Goal: Task Accomplishment & Management: Use online tool/utility

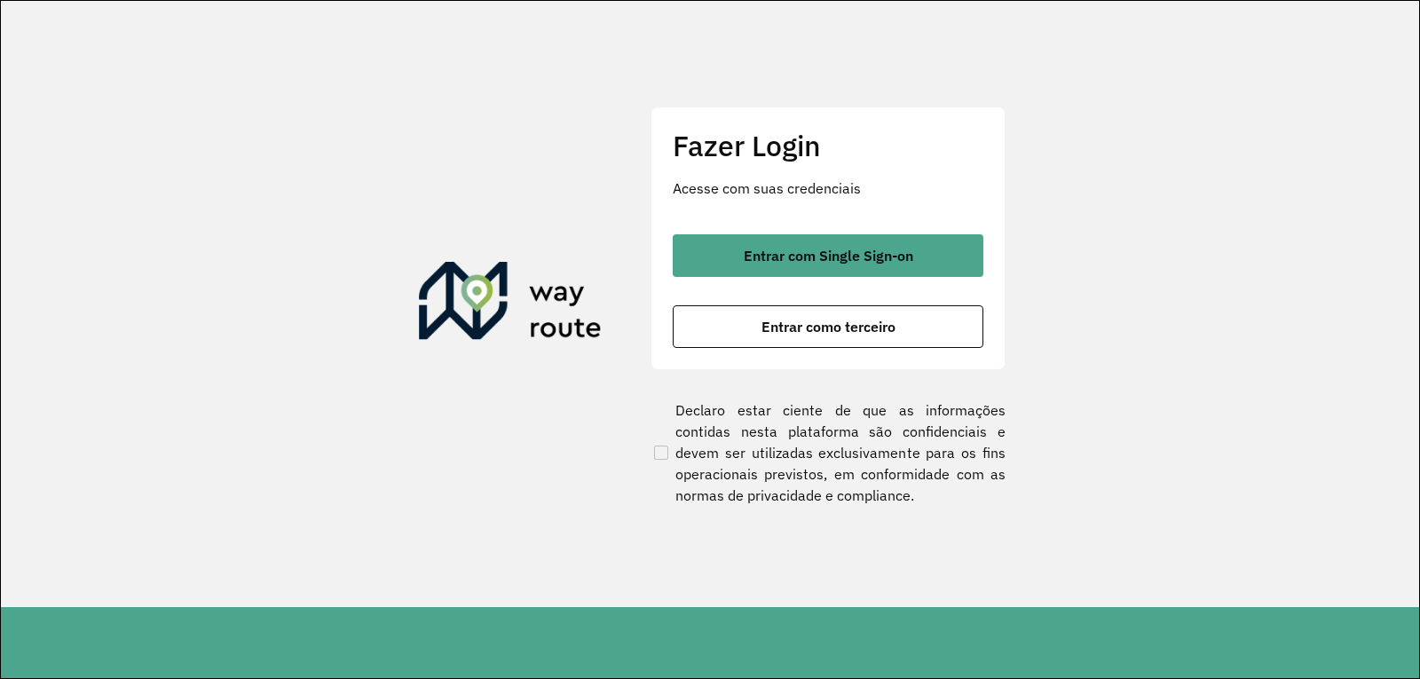
click at [820, 341] on button "Entrar como terceiro" at bounding box center [828, 326] width 311 height 43
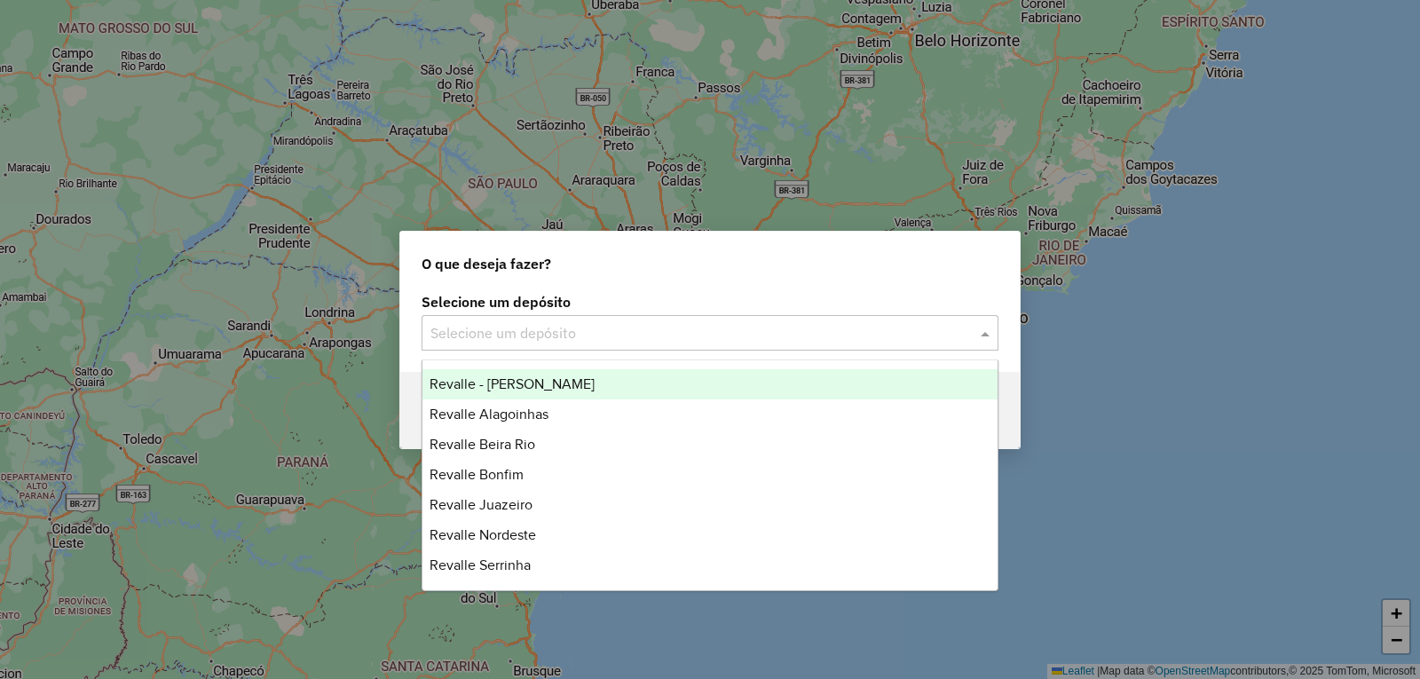
click at [830, 328] on input "text" at bounding box center [692, 333] width 524 height 21
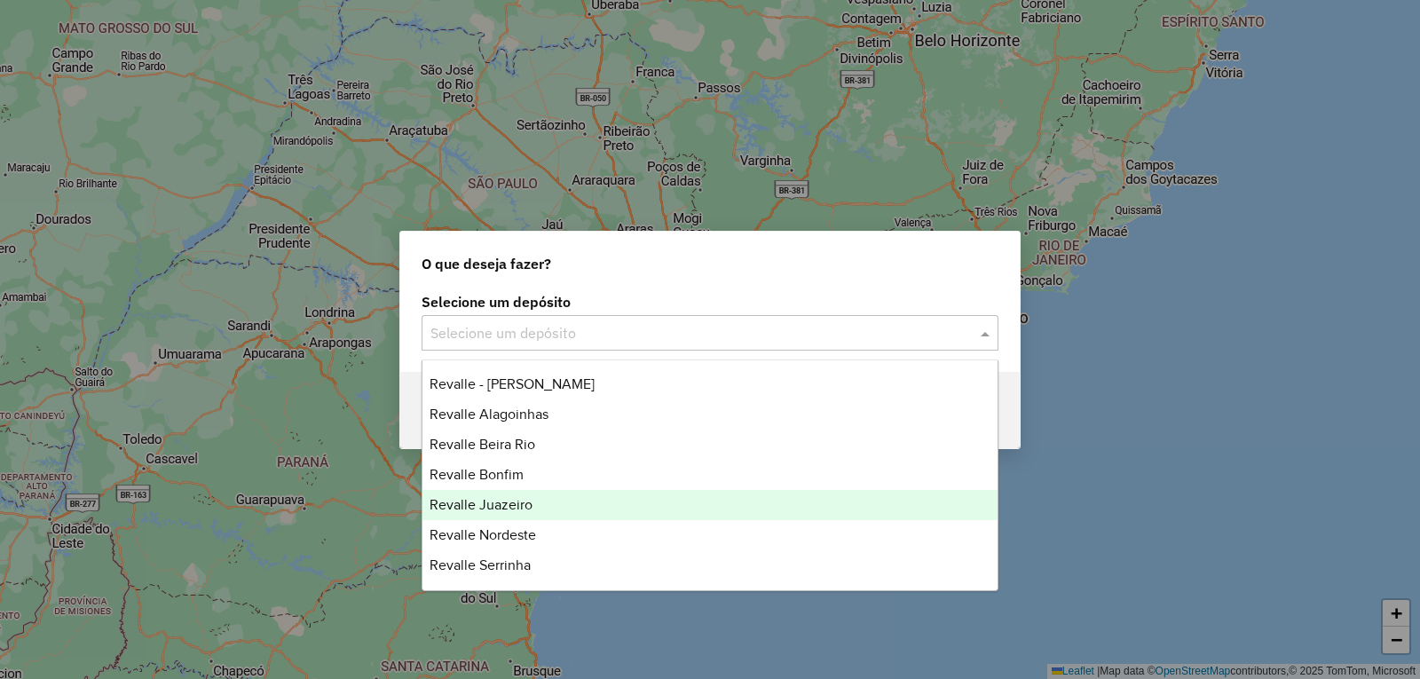
click at [517, 500] on span "Revalle Juazeiro" at bounding box center [480, 504] width 103 height 15
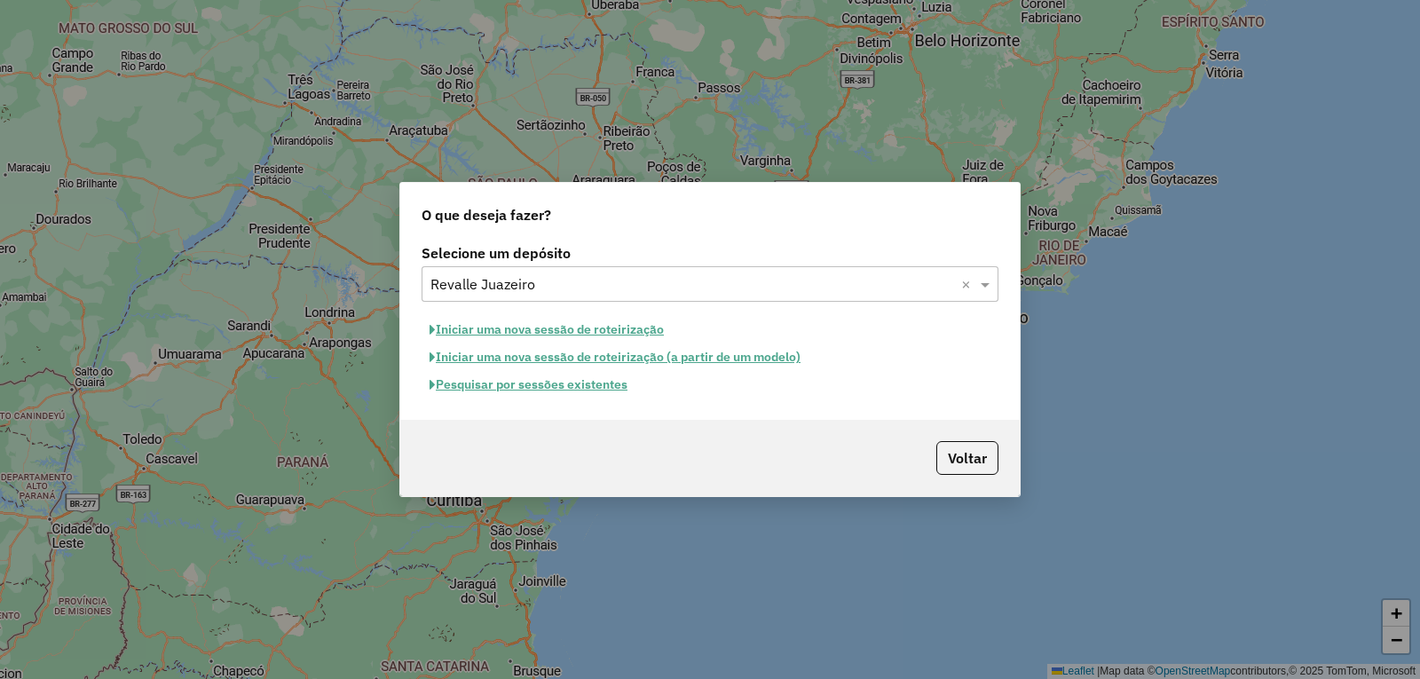
click at [585, 381] on button "Pesquisar por sessões existentes" at bounding box center [528, 385] width 214 height 28
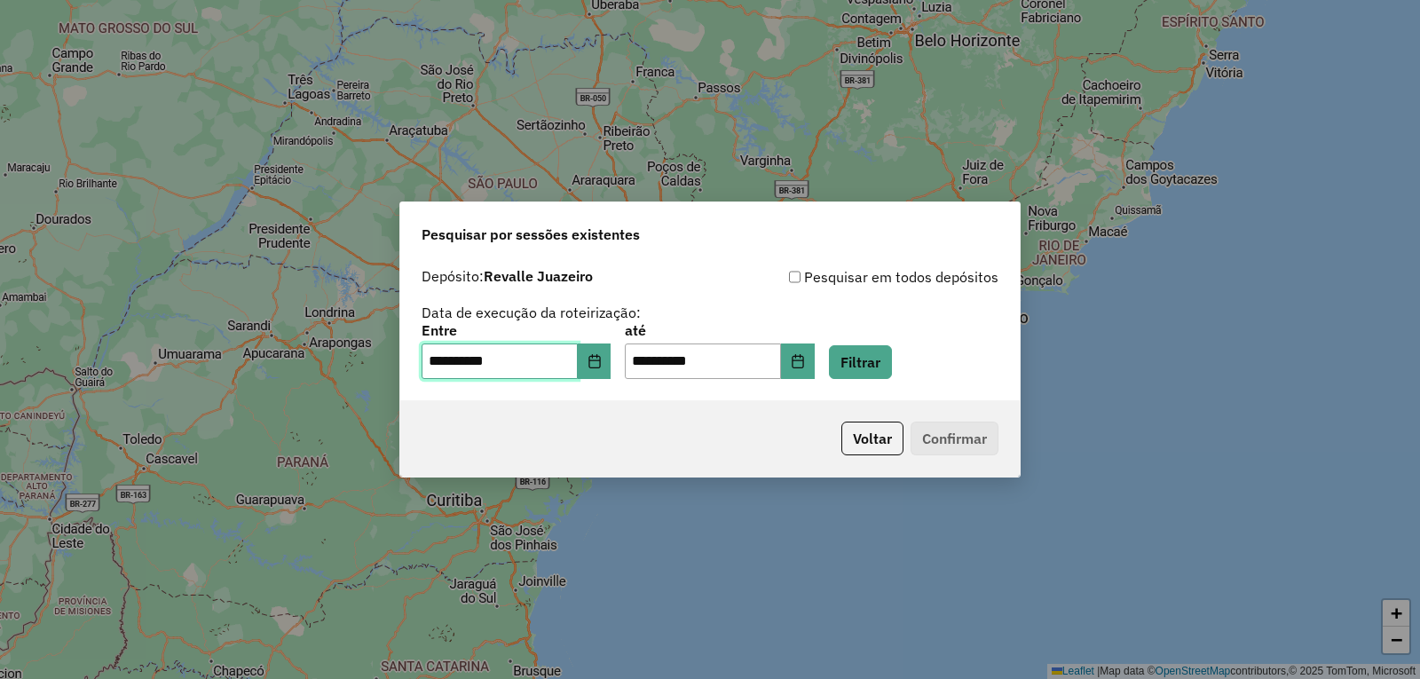
click at [578, 359] on input "**********" at bounding box center [499, 360] width 156 height 35
click at [607, 351] on button "Choose Date" at bounding box center [595, 360] width 34 height 35
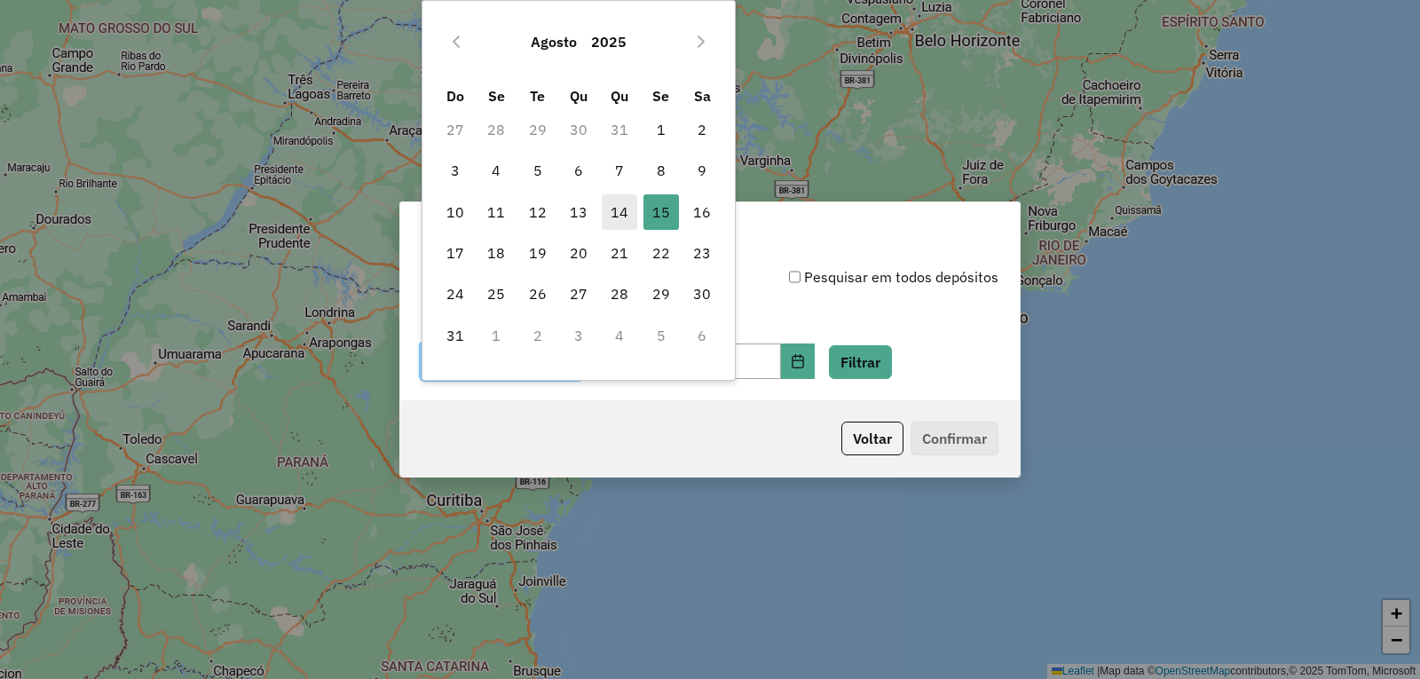
click at [629, 209] on span "14" at bounding box center [619, 211] width 35 height 35
type input "**********"
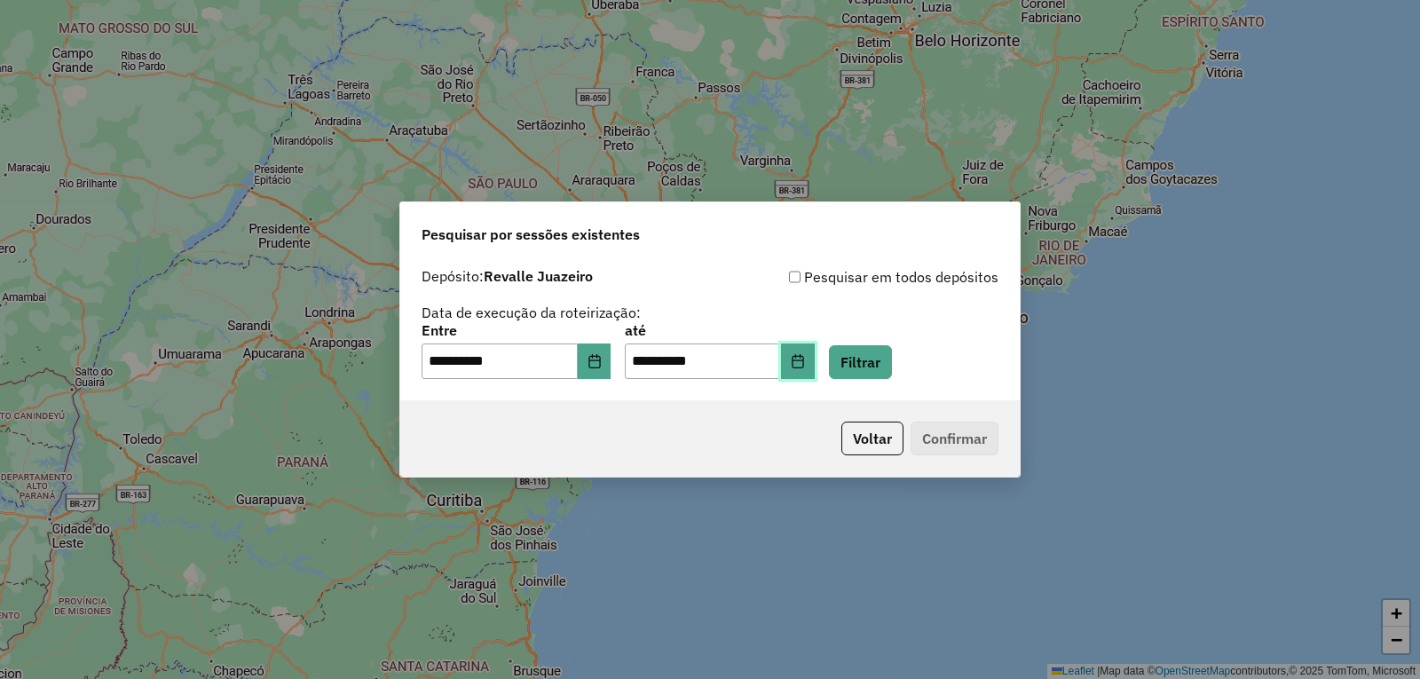
click at [803, 366] on icon "Choose Date" at bounding box center [798, 361] width 12 height 14
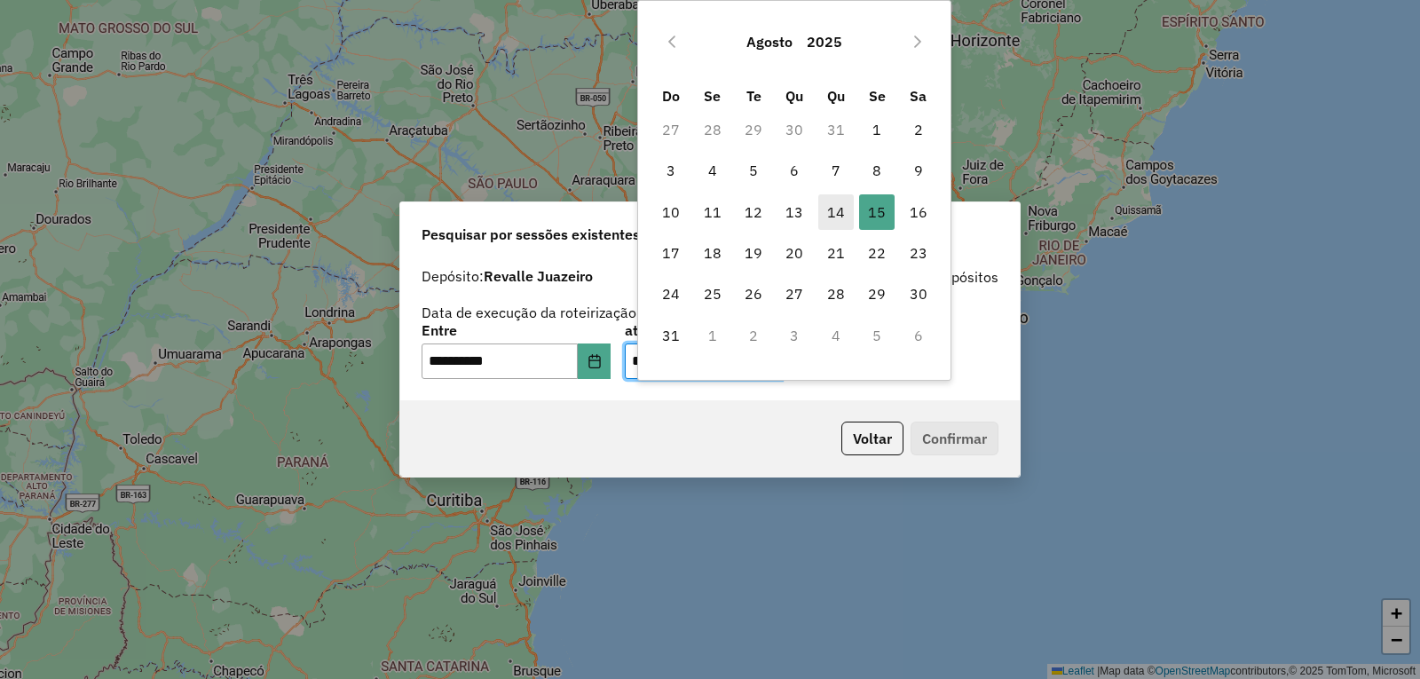
click at [826, 201] on span "14" at bounding box center [835, 211] width 35 height 35
type input "**********"
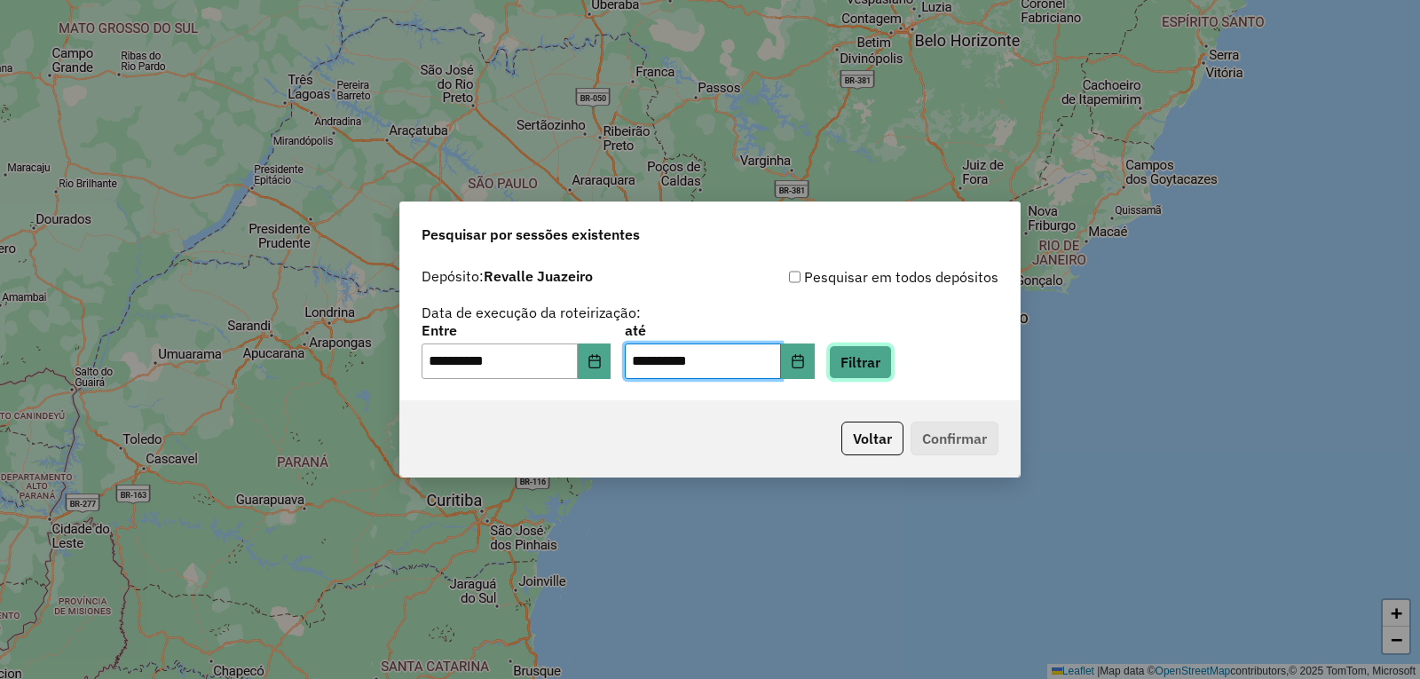
click at [880, 359] on button "Filtrar" at bounding box center [860, 362] width 63 height 34
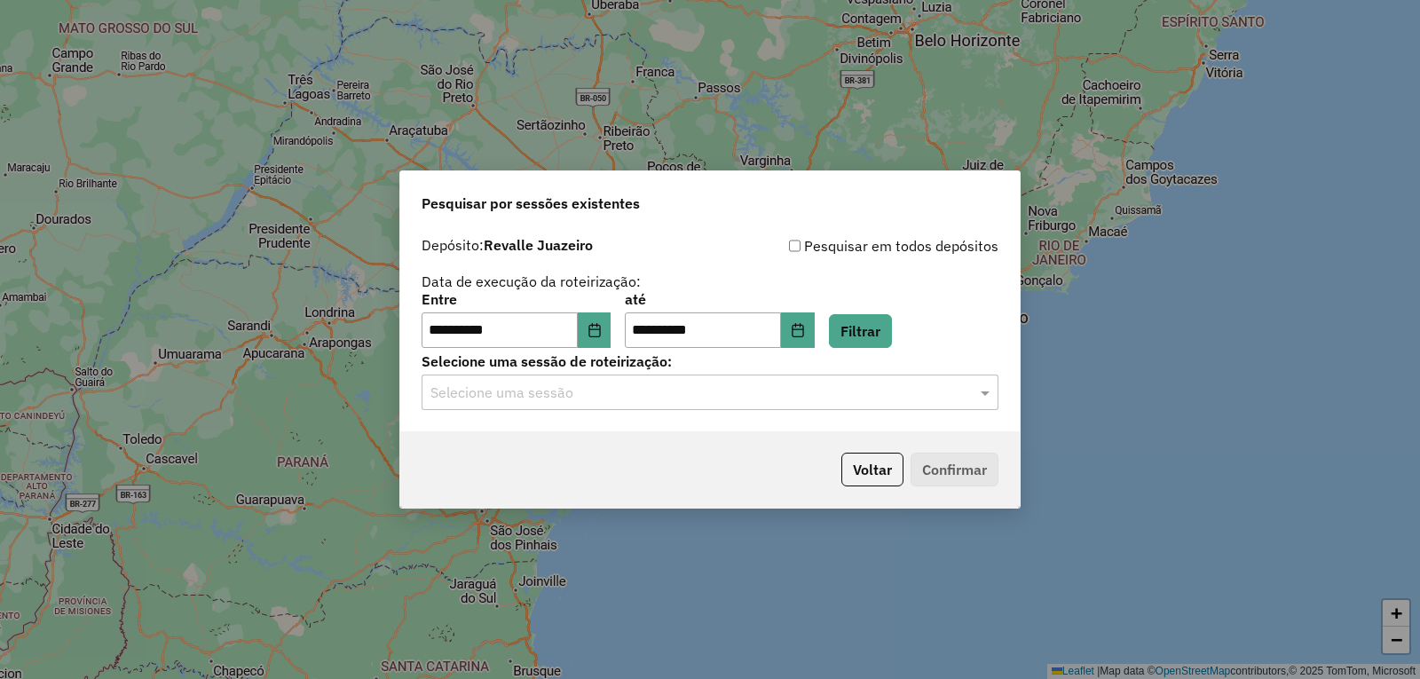
click at [638, 398] on input "text" at bounding box center [692, 392] width 524 height 21
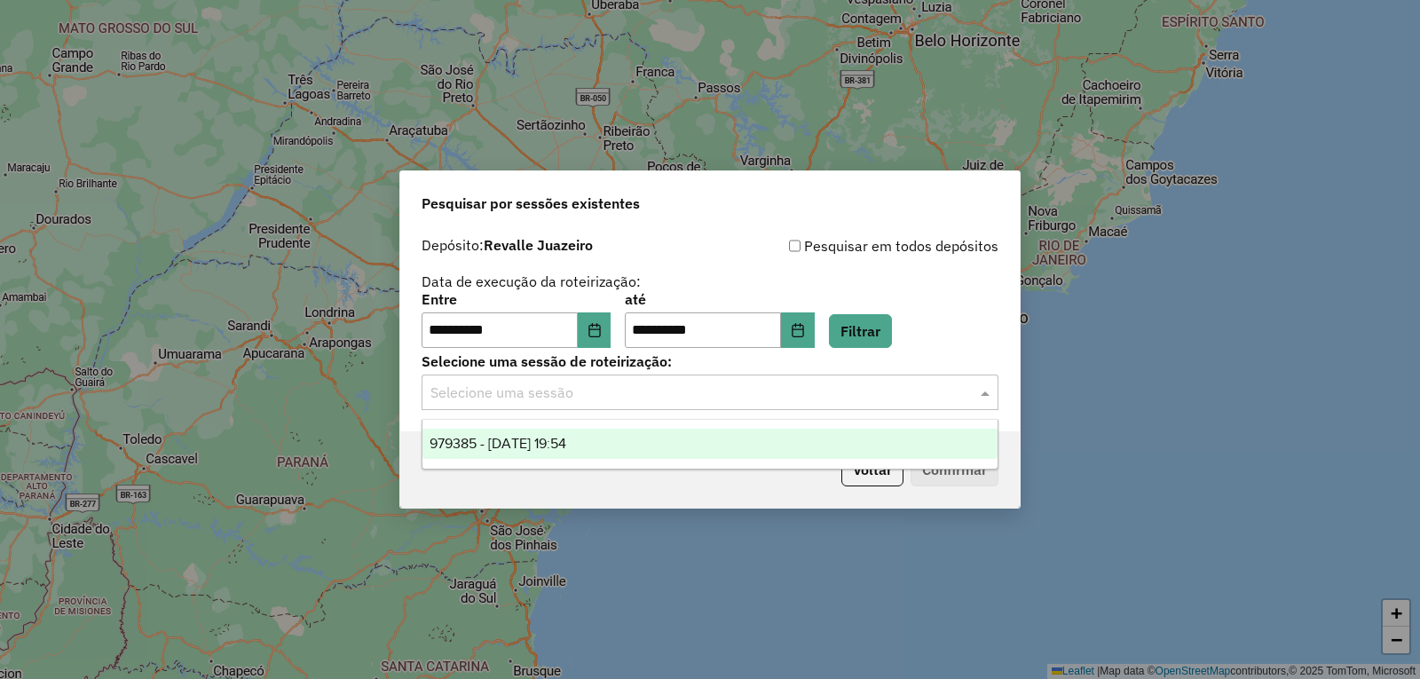
click at [566, 436] on span "979385 - [DATE] 19:54" at bounding box center [497, 443] width 137 height 15
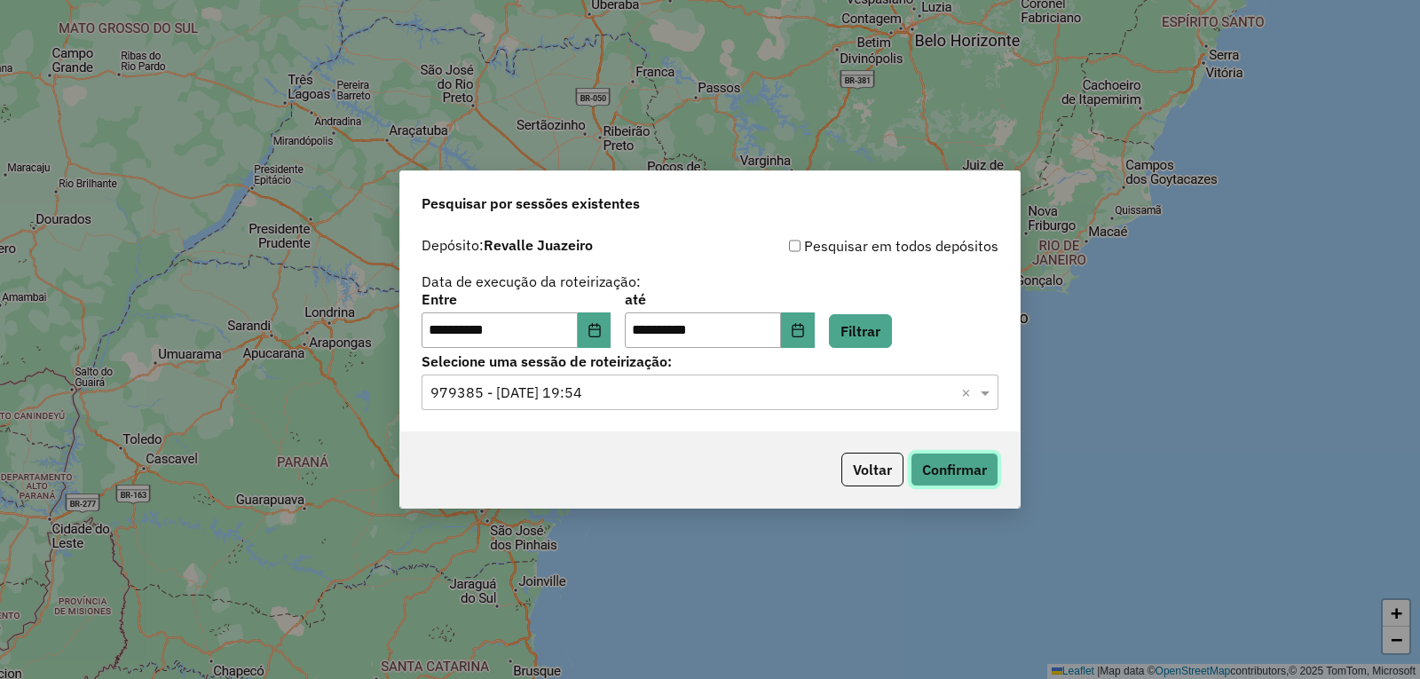
click at [958, 463] on button "Confirmar" at bounding box center [954, 470] width 88 height 34
click at [601, 324] on icon "Choose Date" at bounding box center [594, 330] width 14 height 14
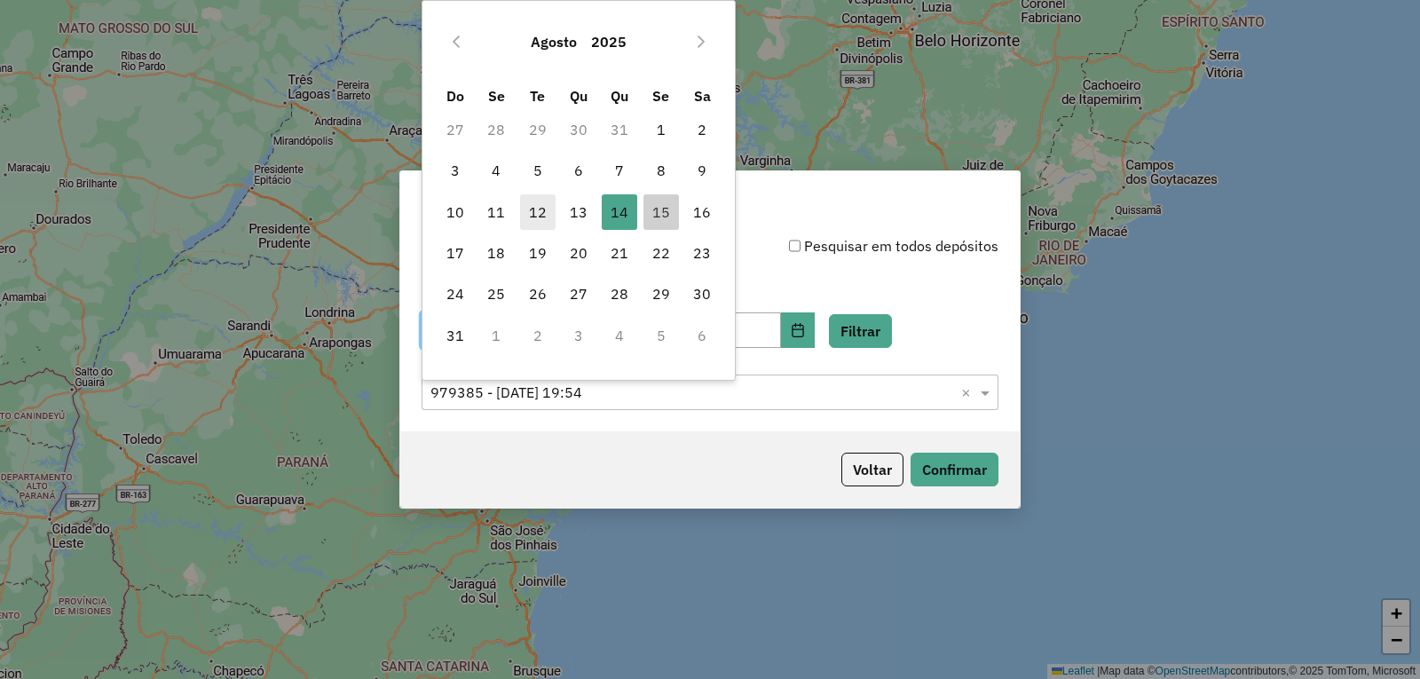
click at [539, 211] on span "12" at bounding box center [537, 211] width 35 height 35
type input "**********"
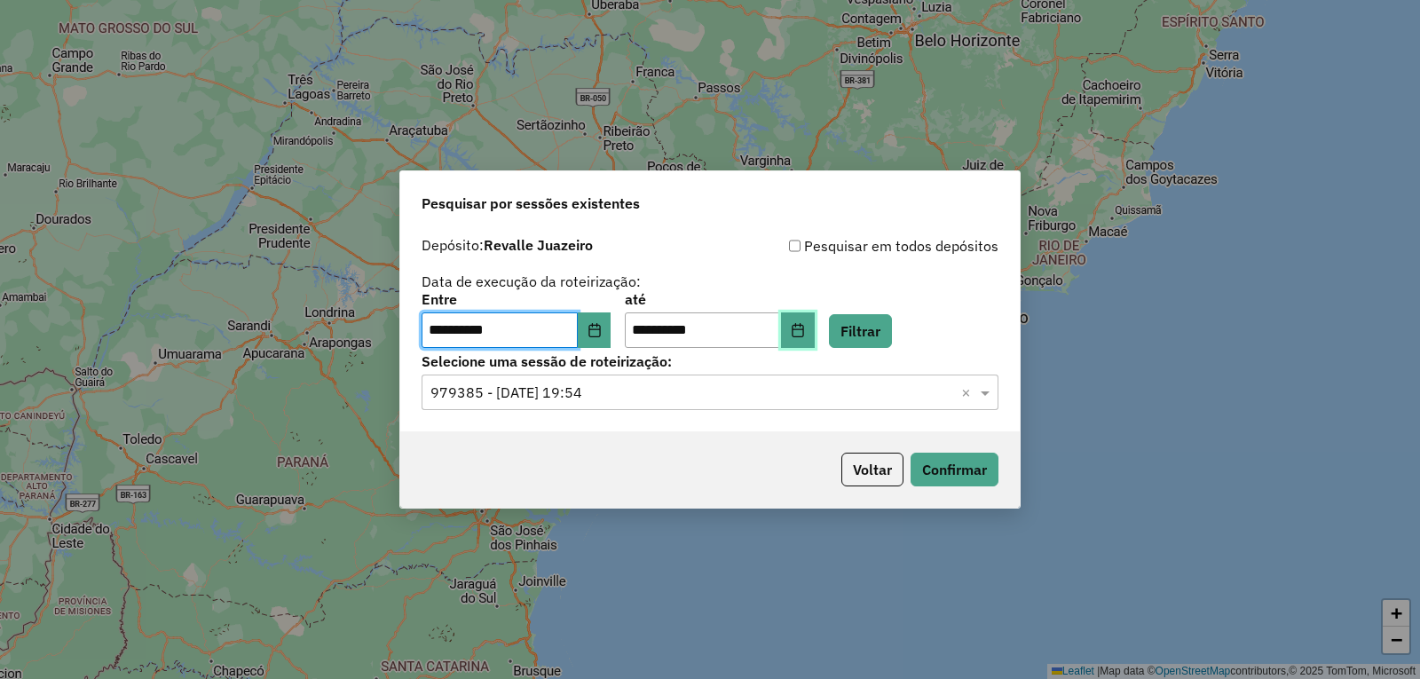
click at [815, 320] on button "Choose Date" at bounding box center [798, 329] width 34 height 35
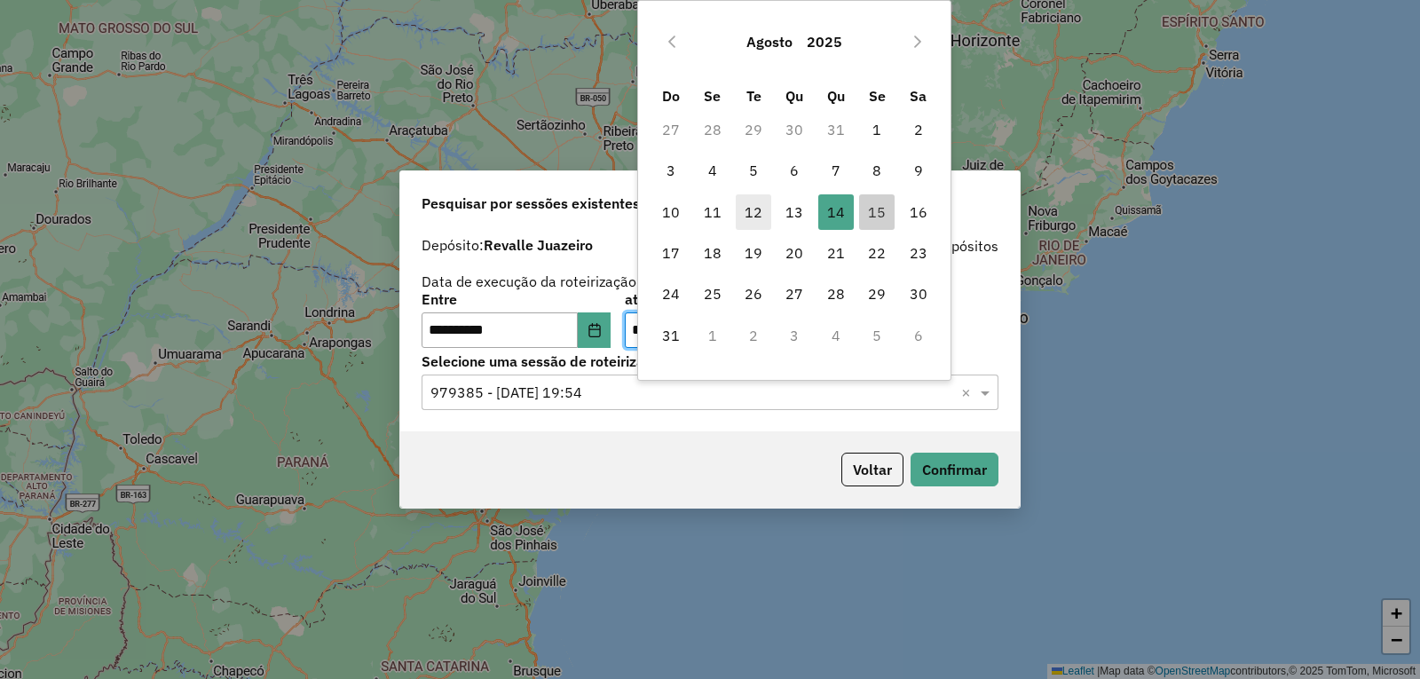
click at [752, 212] on span "12" at bounding box center [753, 211] width 35 height 35
type input "**********"
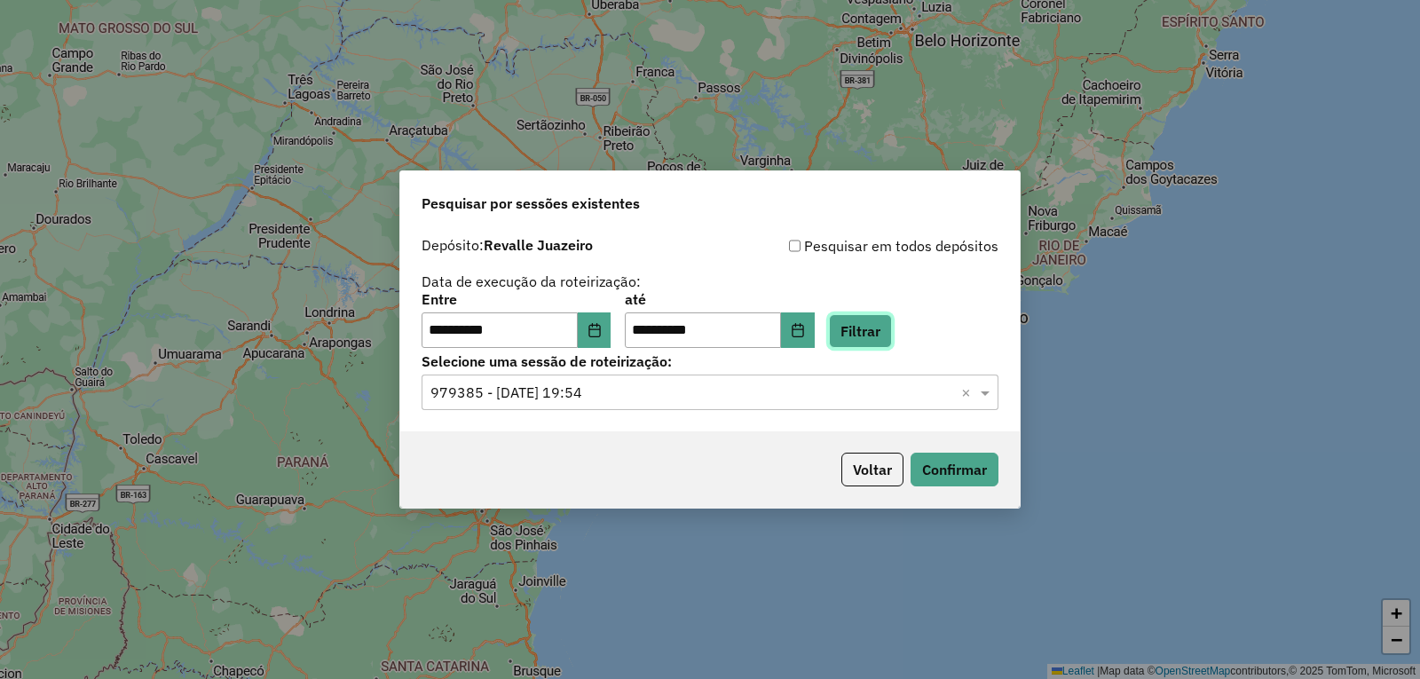
click at [875, 327] on button "Filtrar" at bounding box center [860, 331] width 63 height 34
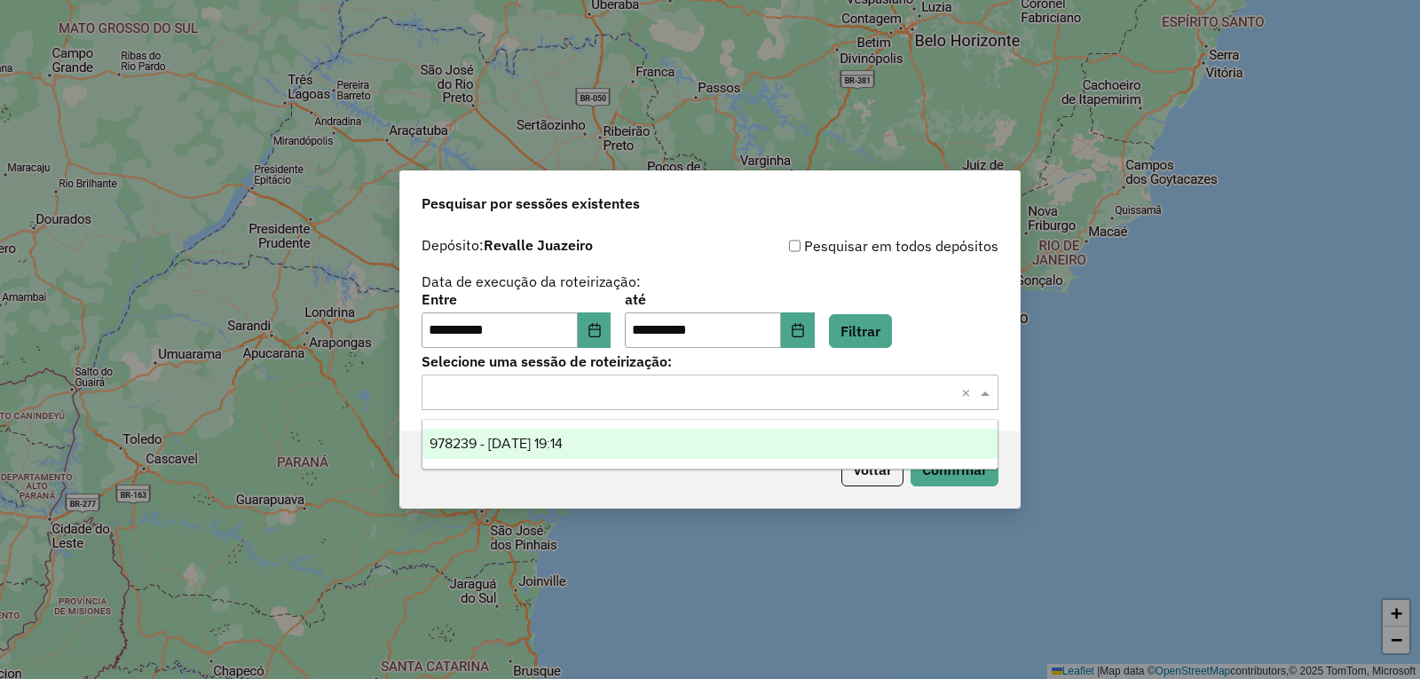
click at [720, 383] on input "text" at bounding box center [692, 392] width 524 height 21
click at [668, 437] on div "978239 - [DATE] 19:14" at bounding box center [709, 444] width 575 height 30
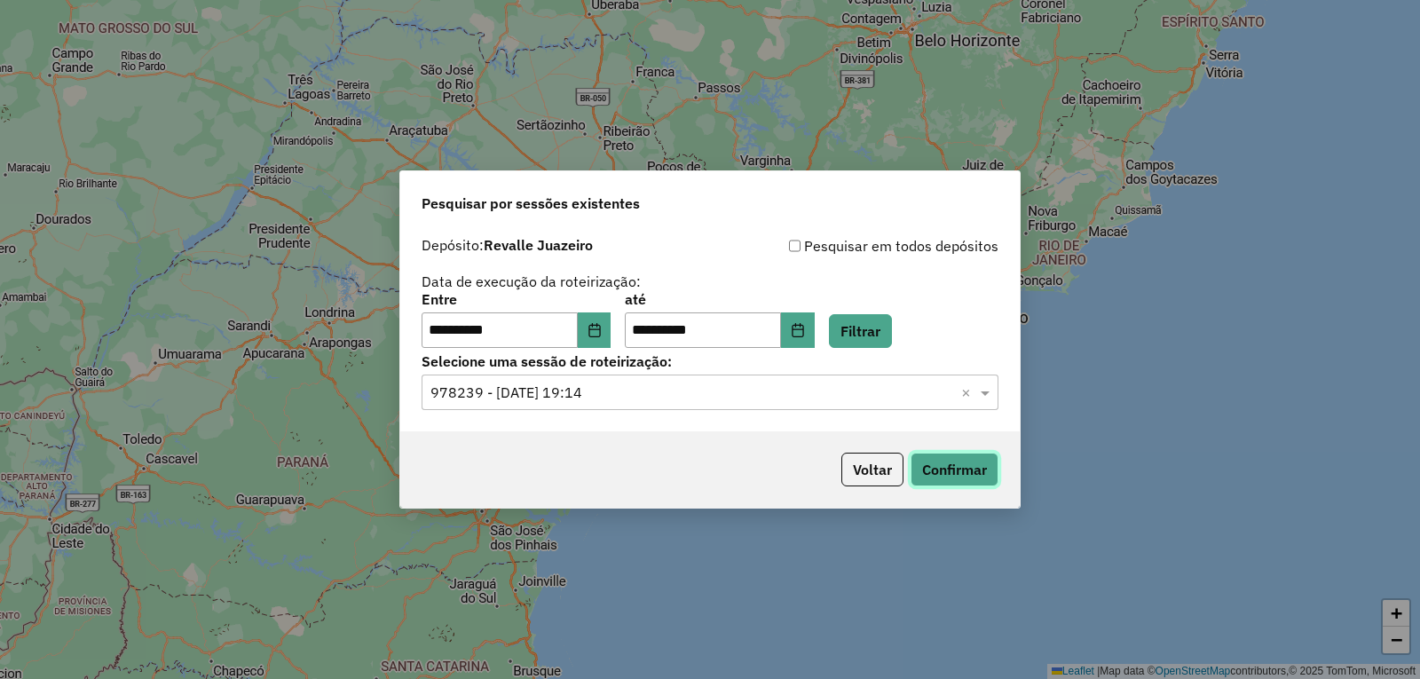
click at [988, 474] on button "Confirmar" at bounding box center [954, 470] width 88 height 34
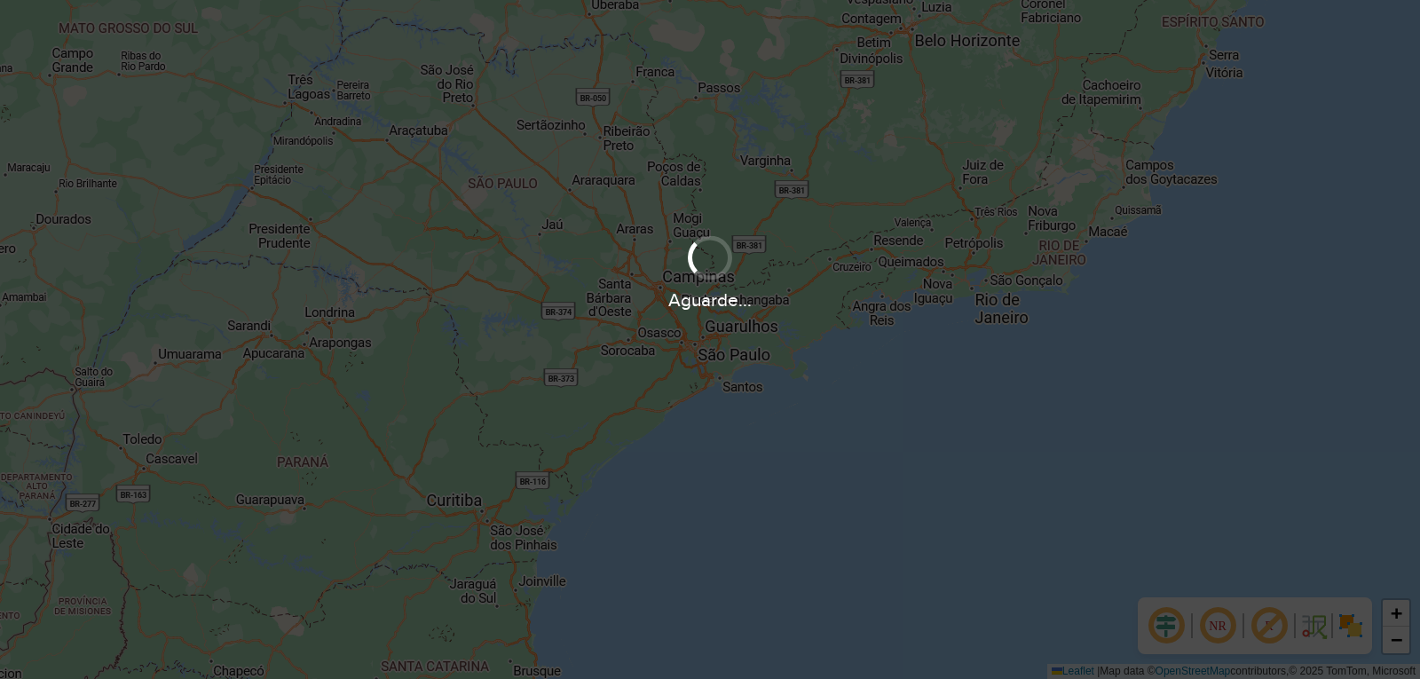
click at [1189, 464] on div "+ − Leaflet | Map data © OpenStreetMap contributors,© 2025 TomTom, Microsoft" at bounding box center [710, 339] width 1420 height 679
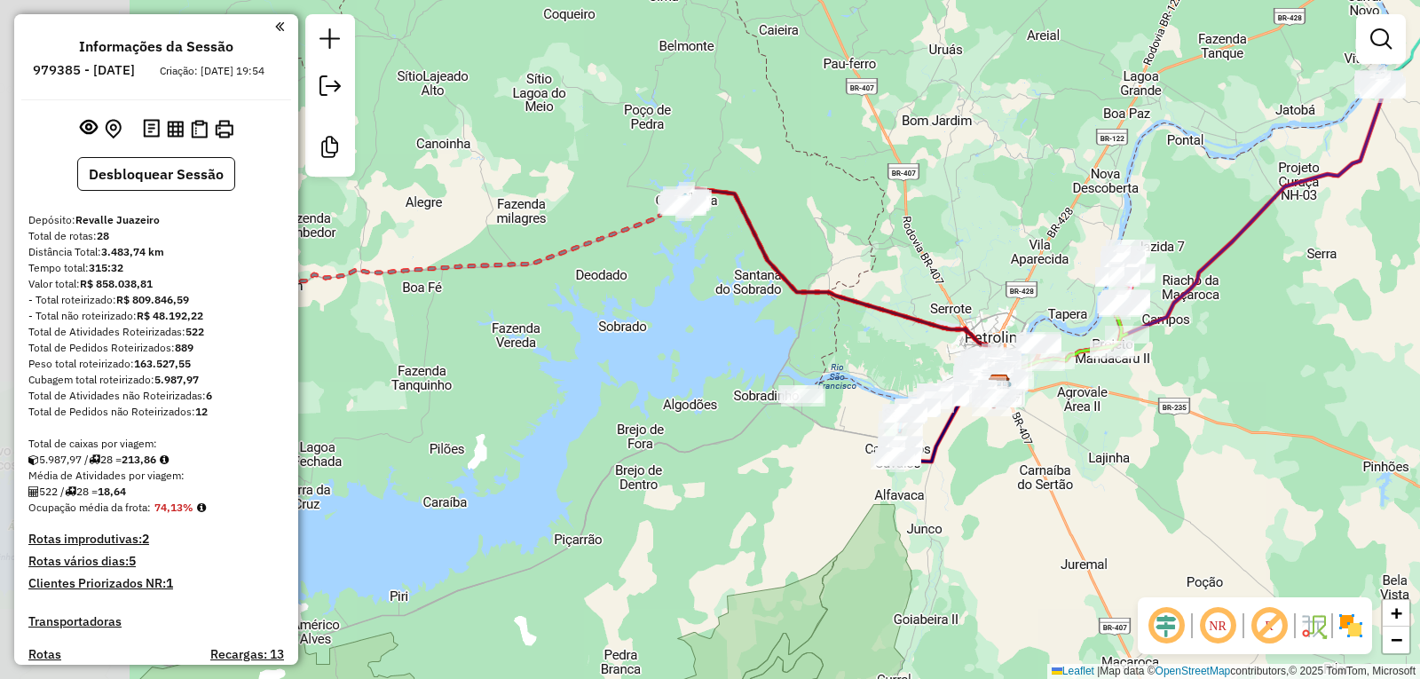
drag, startPoint x: 608, startPoint y: 268, endPoint x: 792, endPoint y: 302, distance: 187.6
click at [792, 302] on icon at bounding box center [845, 287] width 316 height 199
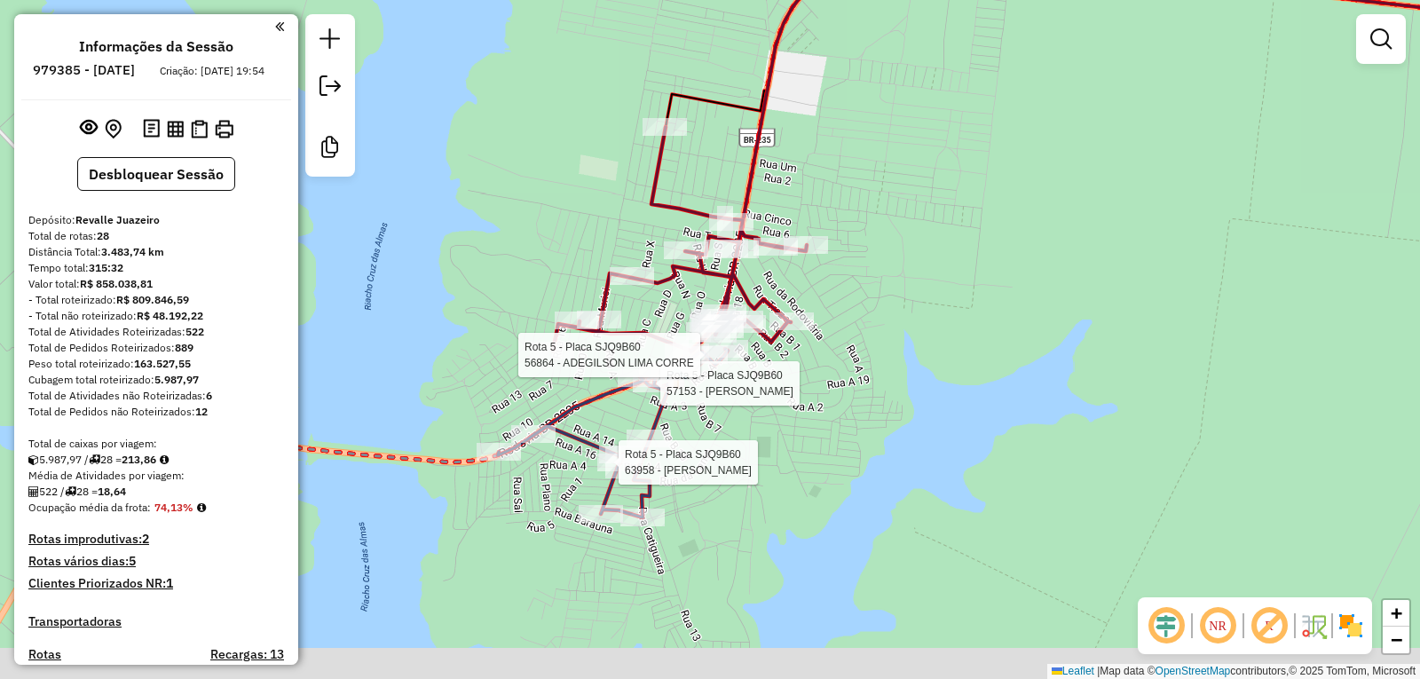
drag, startPoint x: 710, startPoint y: 328, endPoint x: 701, endPoint y: 131, distance: 197.2
click at [701, 131] on div "Rota 5 - Placa SJQ9B60 63958 - DAIANA ROCHA NOGUEIR Rota 5 - Placa SJQ9B60 5715…" at bounding box center [710, 339] width 1420 height 679
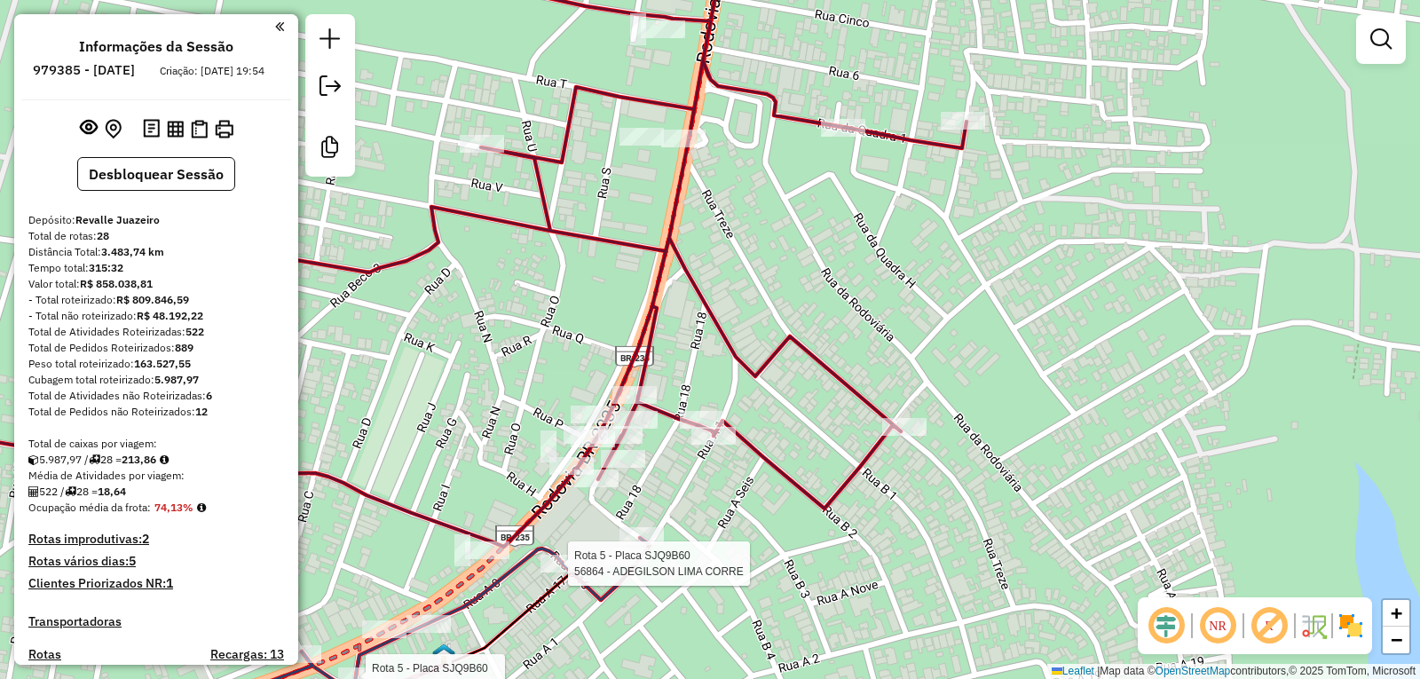
drag, startPoint x: 815, startPoint y: 138, endPoint x: 800, endPoint y: 276, distance: 138.3
click at [800, 276] on div "Rota 5 - Placa SJQ9B60 63958 - DAIANA ROCHA NOGUEIR Rota 5 - Placa SJQ9B60 5715…" at bounding box center [710, 339] width 1420 height 679
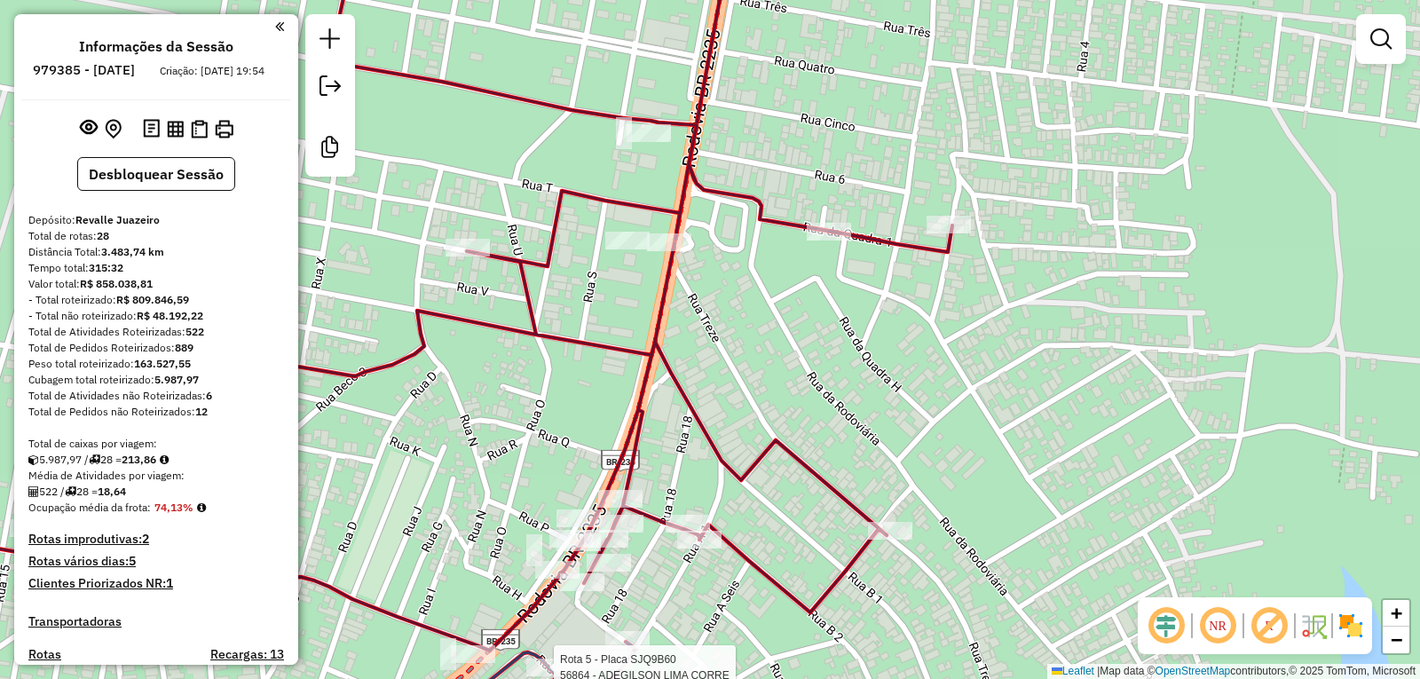
click at [1089, 275] on div "Rota 5 - Placa SJQ9B60 63958 - DAIANA ROCHA NOGUEIR Rota 5 - Placa SJQ9B60 5715…" at bounding box center [710, 339] width 1420 height 679
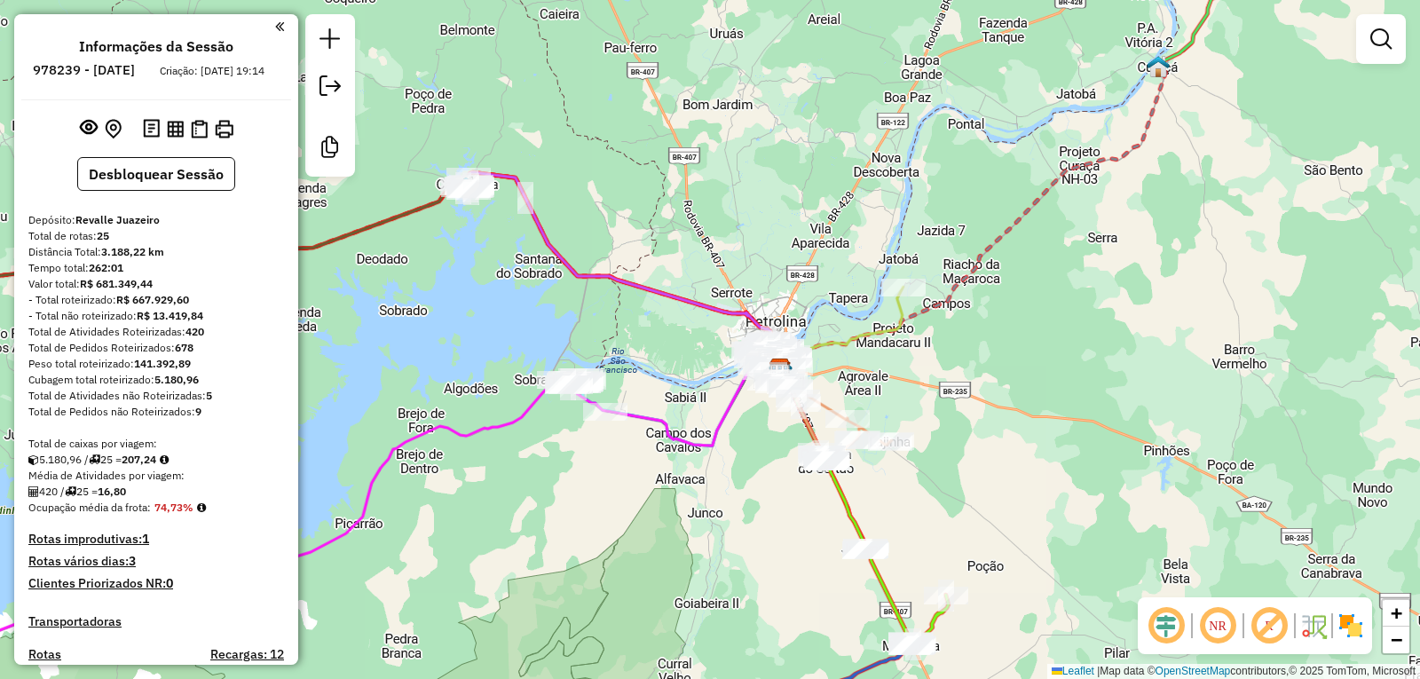
drag, startPoint x: 373, startPoint y: 272, endPoint x: 648, endPoint y: 383, distance: 296.9
click at [648, 383] on div "Janela de atendimento Grade de atendimento Capacidade Transportadoras Veículos …" at bounding box center [710, 339] width 1420 height 679
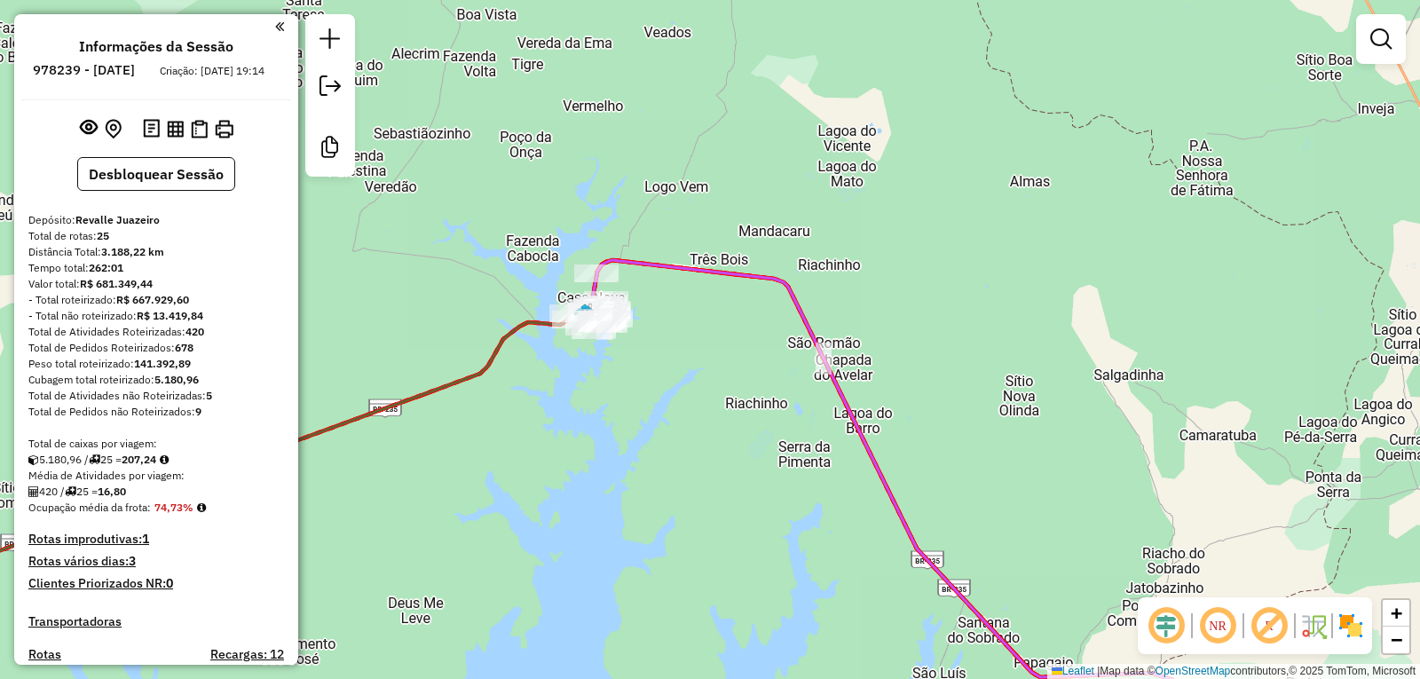
click at [572, 271] on div "Rota 15 - Placa SJQ9B03 57026 - Gustavo Passos Santo Janela de atendimento Grad…" at bounding box center [710, 339] width 1420 height 679
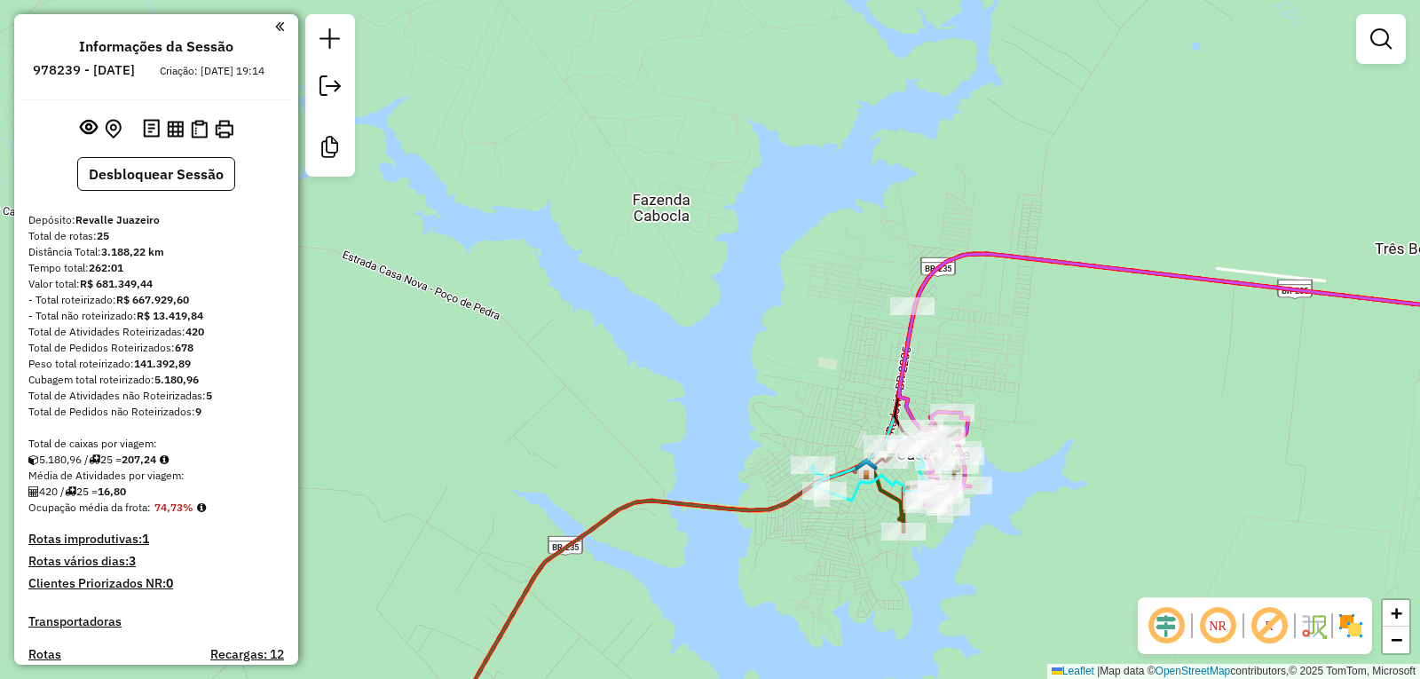
drag, startPoint x: 1004, startPoint y: 370, endPoint x: 917, endPoint y: 258, distance: 141.6
click at [917, 258] on div "Janela de atendimento Grade de atendimento Capacidade Transportadoras Veículos …" at bounding box center [710, 339] width 1420 height 679
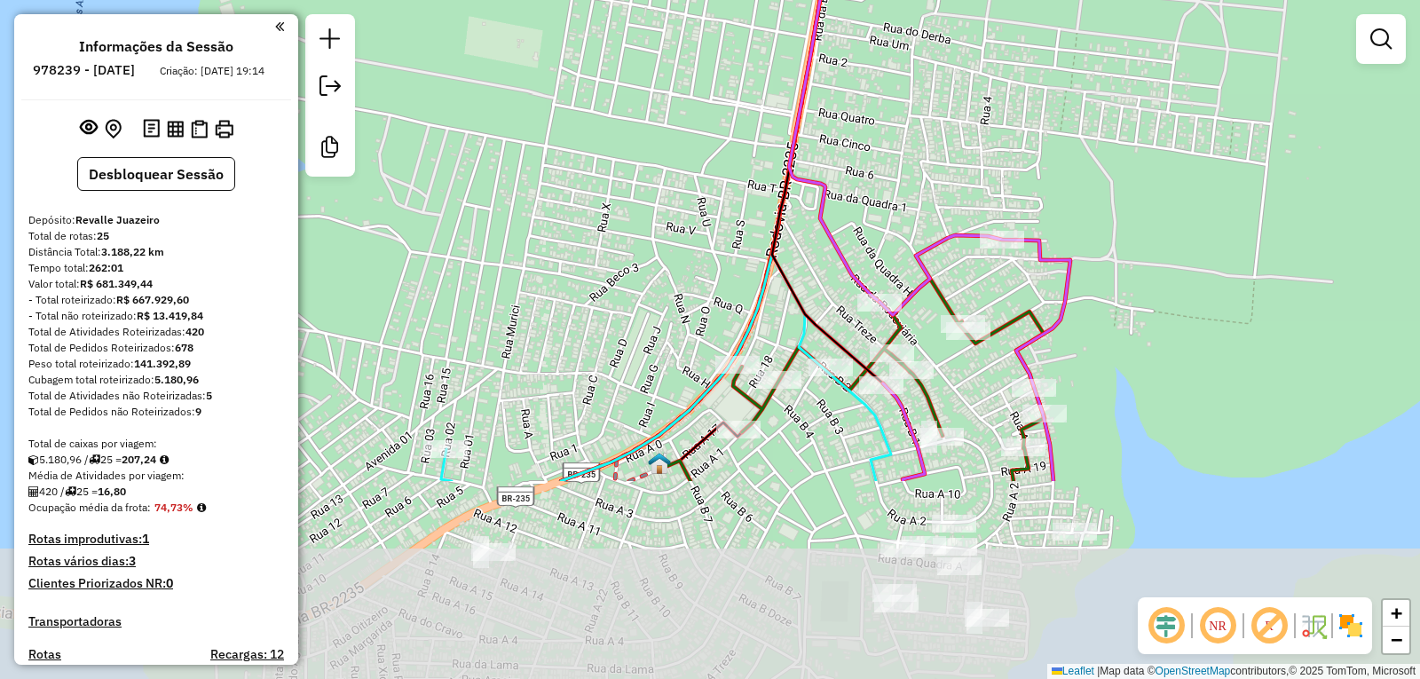
drag, startPoint x: 931, startPoint y: 422, endPoint x: 887, endPoint y: 199, distance: 227.8
click at [887, 199] on div "Janela de atendimento Grade de atendimento Capacidade Transportadoras Veículos …" at bounding box center [710, 339] width 1420 height 679
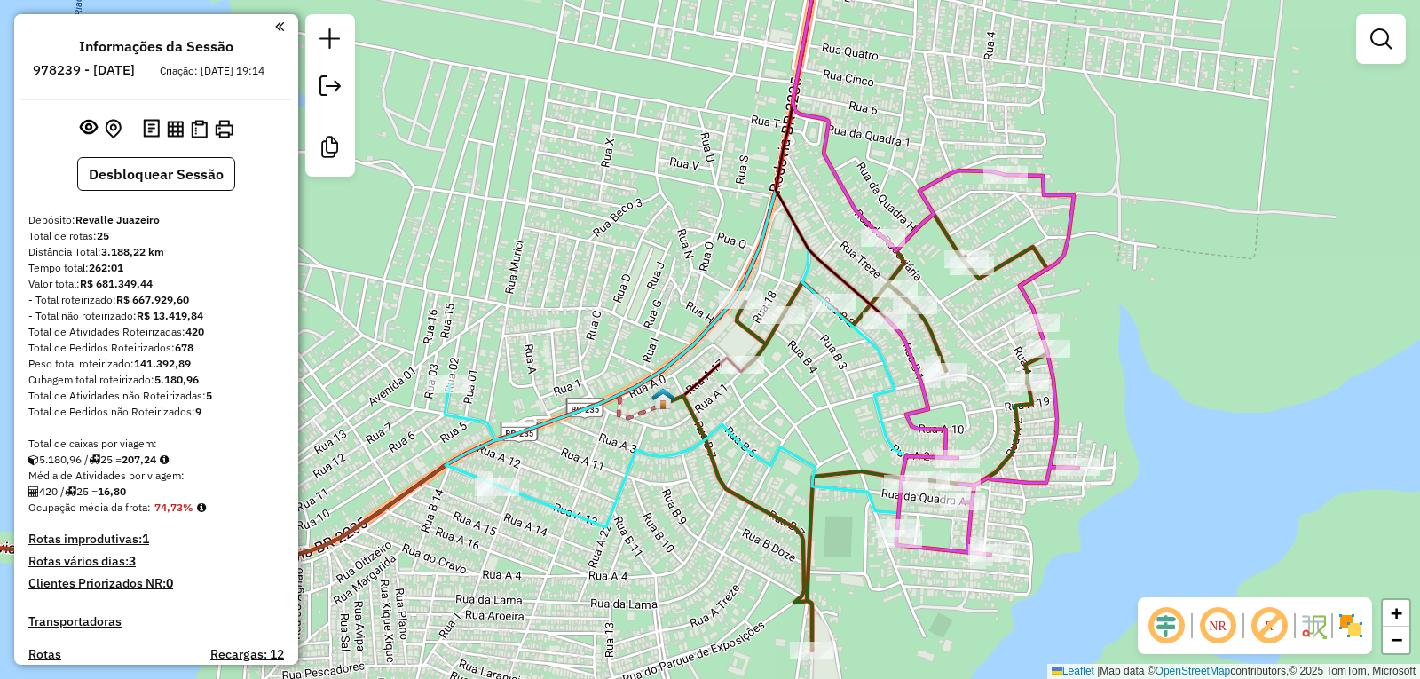
drag, startPoint x: 878, startPoint y: 184, endPoint x: 882, endPoint y: 119, distance: 64.9
click at [882, 119] on div "Janela de atendimento Grade de atendimento Capacidade Transportadoras Veículos …" at bounding box center [710, 339] width 1420 height 679
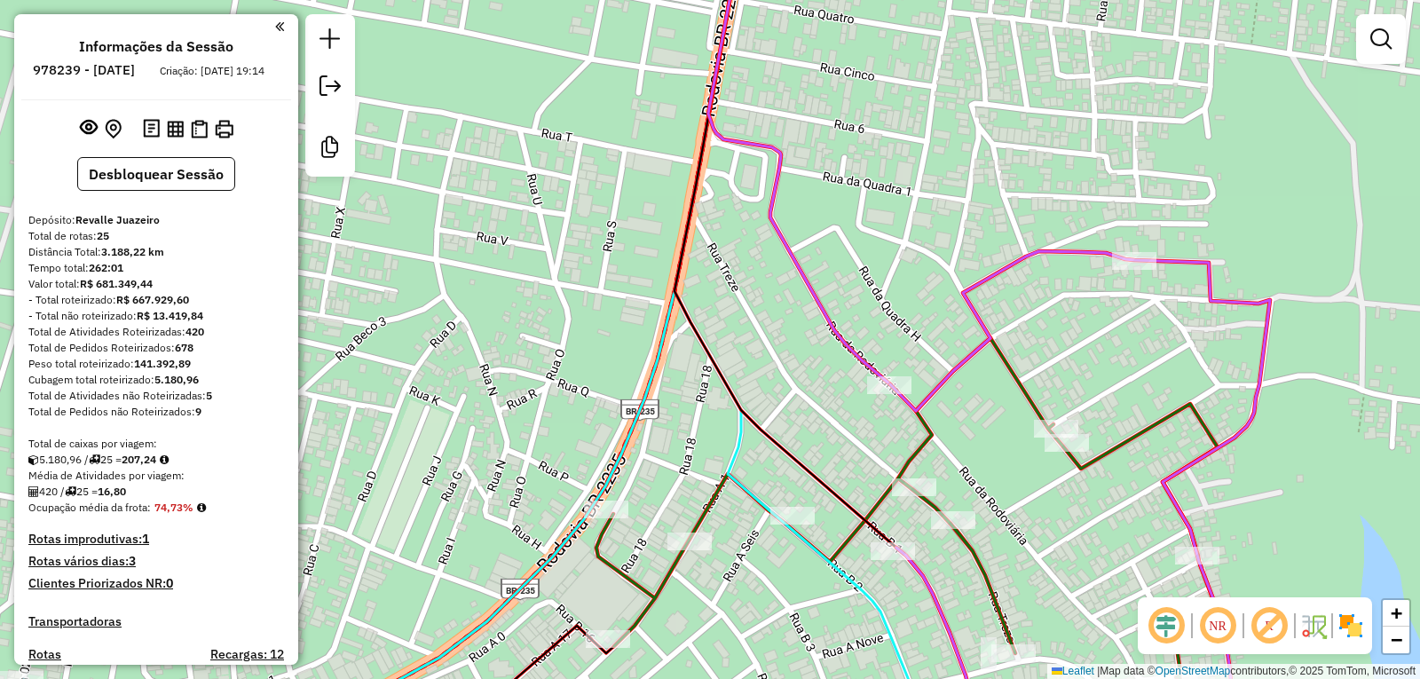
drag, startPoint x: 839, startPoint y: 147, endPoint x: 853, endPoint y: 213, distance: 67.0
click at [853, 213] on div "Janela de atendimento Grade de atendimento Capacidade Transportadoras Veículos …" at bounding box center [710, 339] width 1420 height 679
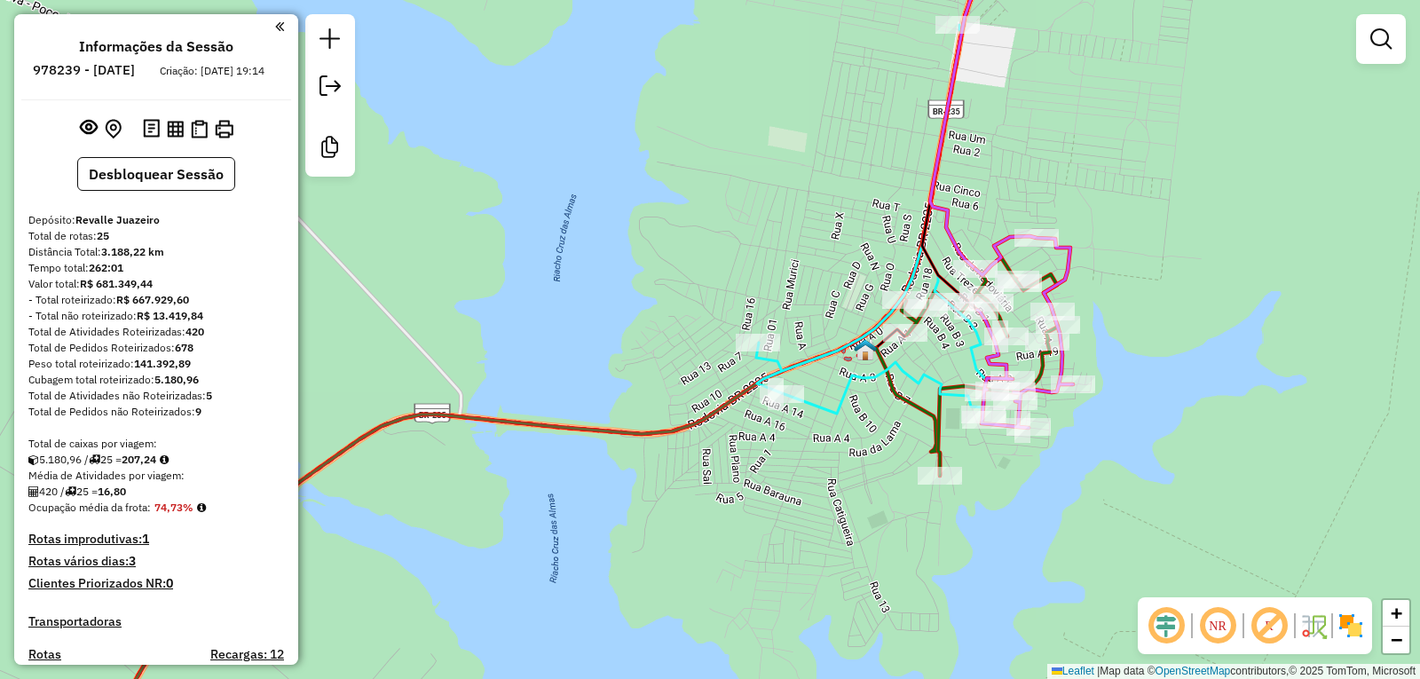
drag, startPoint x: 871, startPoint y: 300, endPoint x: 836, endPoint y: 184, distance: 121.5
click at [836, 184] on div "Janela de atendimento Grade de atendimento Capacidade Transportadoras Veículos …" at bounding box center [710, 339] width 1420 height 679
